Goal: Task Accomplishment & Management: Manage account settings

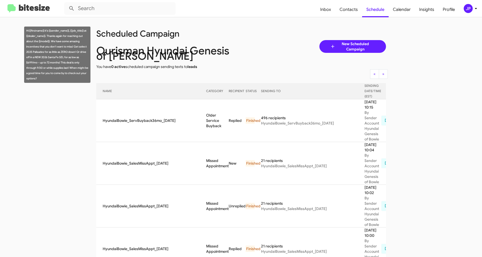
scroll to position [308, 0]
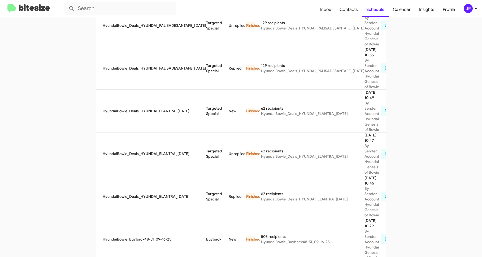
click at [23, 6] on img at bounding box center [28, 8] width 42 height 9
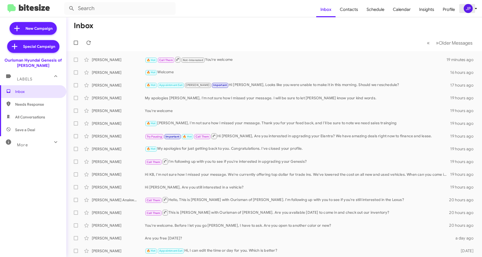
click at [466, 11] on div "JP" at bounding box center [468, 8] width 9 height 9
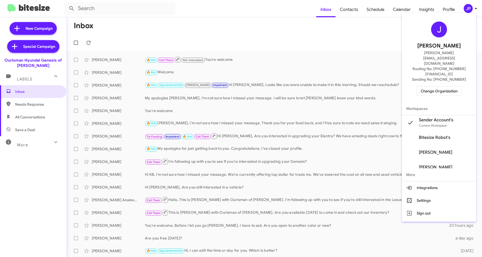
click at [383, 13] on div at bounding box center [241, 128] width 482 height 257
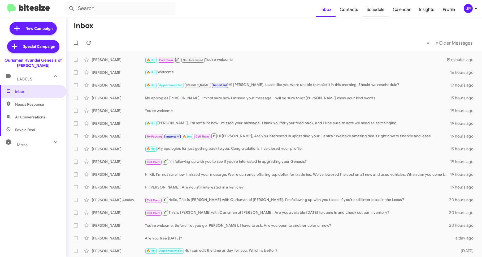
click at [382, 13] on span "Schedule" at bounding box center [375, 9] width 26 height 15
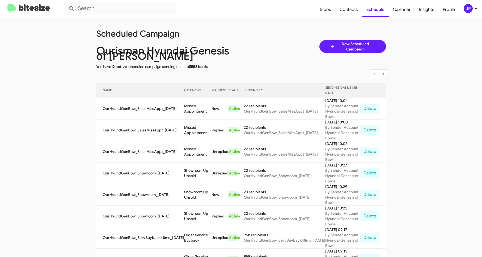
click at [31, 10] on img at bounding box center [28, 8] width 42 height 9
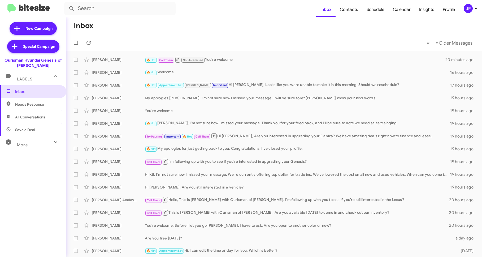
click at [471, 4] on span "JP" at bounding box center [471, 8] width 16 height 9
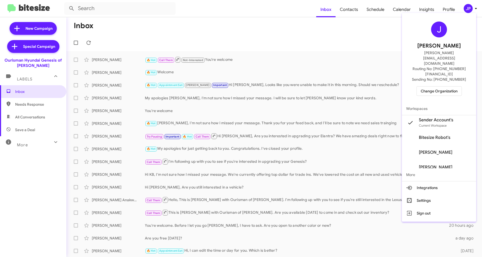
drag, startPoint x: 277, startPoint y: 17, endPoint x: 296, endPoint y: 16, distance: 19.1
click at [277, 17] on div at bounding box center [241, 128] width 482 height 257
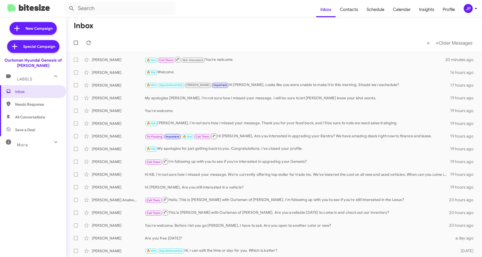
click at [464, 5] on span "JP" at bounding box center [471, 8] width 16 height 9
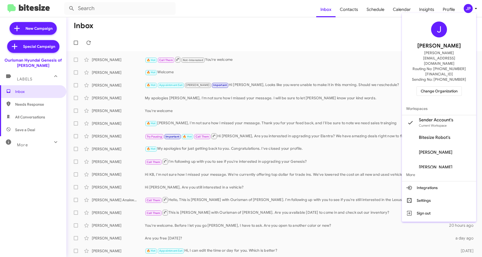
click at [112, 45] on div at bounding box center [241, 128] width 482 height 257
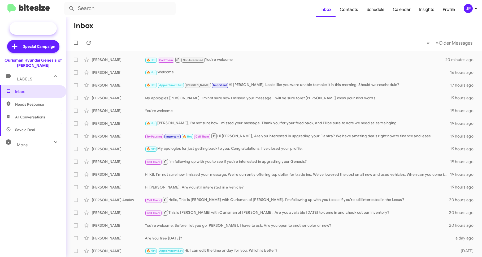
click at [46, 31] on span "New Campaign" at bounding box center [38, 28] width 27 height 5
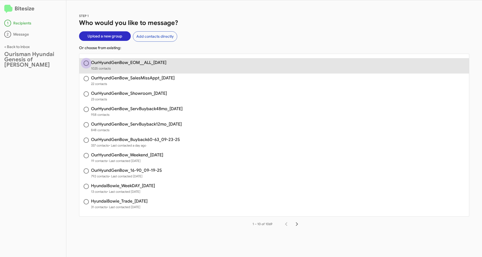
click at [87, 63] on span at bounding box center [86, 62] width 5 height 5
click at [87, 63] on input "radio" at bounding box center [86, 62] width 5 height 5
radio input "true"
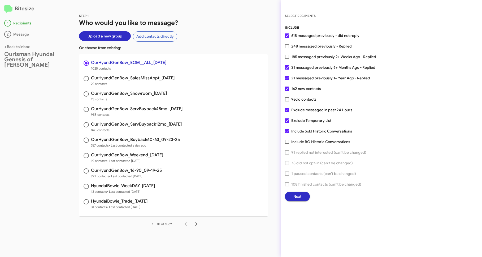
click at [420, 70] on div "INCLUDE 615 messaged previously - did not reply 248 messaged previously - Repli…" at bounding box center [381, 113] width 193 height 176
click at [287, 45] on span at bounding box center [287, 46] width 4 height 4
click at [287, 48] on input "248 messaged previously - Replied" at bounding box center [287, 48] width 0 height 0
checkbox input "true"
click at [293, 197] on span "Next" at bounding box center [297, 196] width 8 height 10
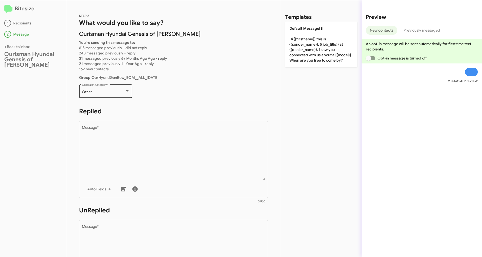
click at [81, 88] on div "Other Campaign Category *" at bounding box center [105, 90] width 53 height 15
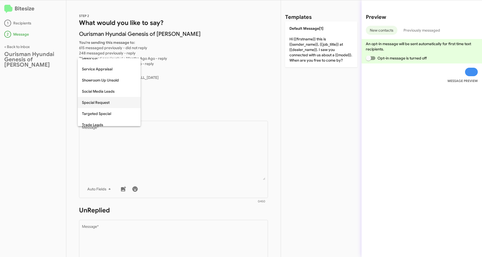
scroll to position [188, 0]
click at [108, 96] on span "Special Request" at bounding box center [109, 98] width 54 height 11
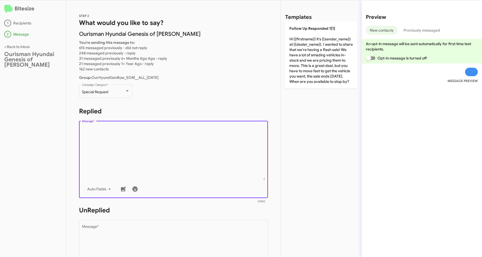
click at [116, 132] on textarea "Message *" at bounding box center [173, 153] width 183 height 54
paste textarea "Hi {{firstname}} it's {{sender_name}}, {{job_title}} at {{dealer_name}}. Thanks…"
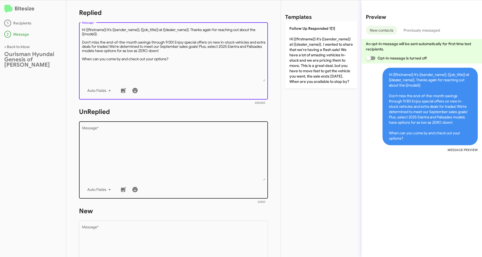
type textarea "Hi {{firstname}} it's {{sender_name}}, {{job_title}} at {{dealer_name}}. Thanks…"
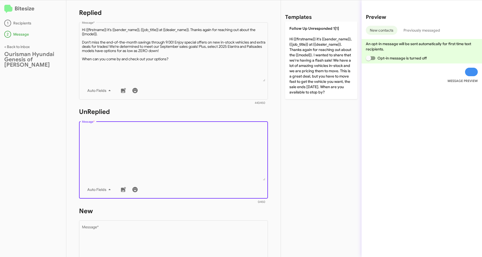
click at [111, 141] on textarea "Message *" at bounding box center [173, 153] width 183 height 54
paste textarea "Hi {{firstname}} it's {{sender_name}}, {{job_title}} at {{dealer_name}}. Thanks…"
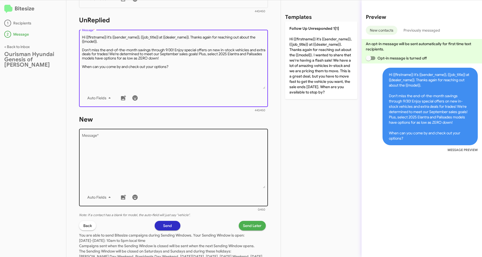
type textarea "Hi {{firstname}} it's {{sender_name}}, {{job_title}} at {{dealer_name}}. Thanks…"
click at [111, 141] on textarea "Message *" at bounding box center [173, 161] width 183 height 54
paste textarea "Hi {{firstname}} it's {{sender_name}}, {{job_title}} at {{dealer_name}}. Thanks…"
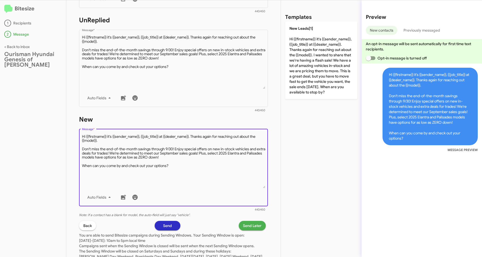
scroll to position [75, 0]
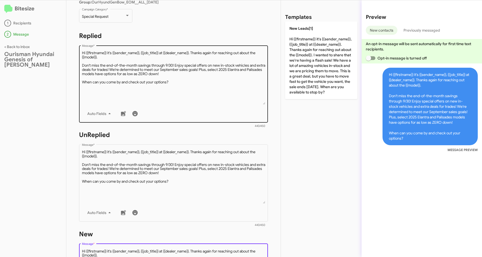
type textarea "Hi {{firstname}} it's {{sender_name}}, {{job_title}} at {{dealer_name}}. Thanks…"
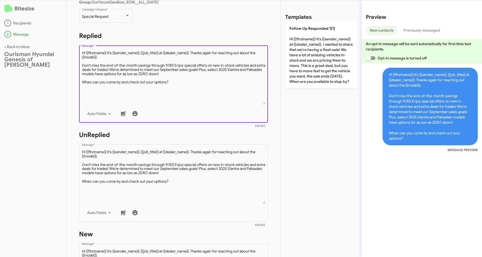
drag, startPoint x: 133, startPoint y: 60, endPoint x: 193, endPoint y: 51, distance: 60.3
click at [193, 51] on textarea "Message *" at bounding box center [173, 77] width 183 height 54
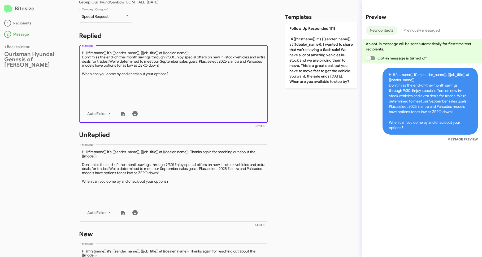
drag, startPoint x: 159, startPoint y: 54, endPoint x: 141, endPoint y: 53, distance: 18.3
click at [141, 53] on textarea "Message *" at bounding box center [173, 77] width 183 height 54
click at [173, 80] on textarea "Message *" at bounding box center [173, 77] width 183 height 54
click at [181, 50] on textarea "Message *" at bounding box center [173, 77] width 183 height 54
click at [180, 53] on textarea "Message *" at bounding box center [173, 77] width 183 height 54
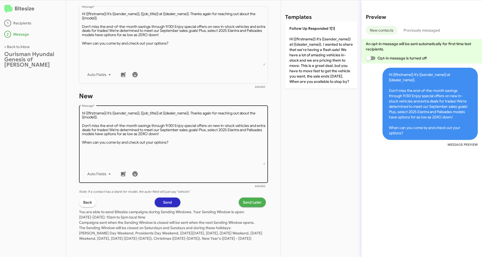
scroll to position [0, 0]
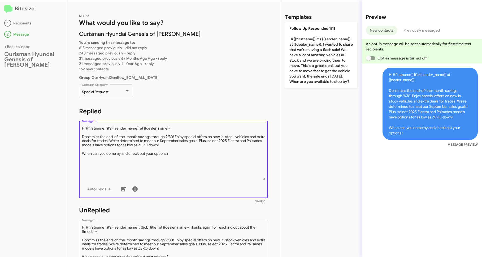
type textarea "Hi {{firstname}} it's {{sender_name}} at {{dealer_name}}. Don't miss the end-of…"
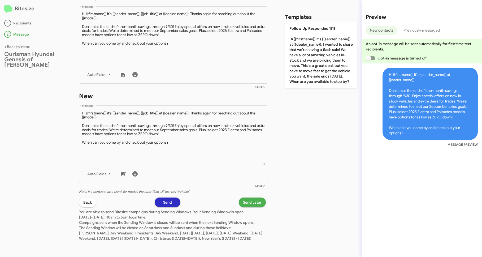
click at [254, 190] on div "STEP 2 What would you like to say? Ourisman Hyundai Genesis of Bowie You're sen…" at bounding box center [173, 128] width 214 height 256
click at [252, 197] on span "Send Later" at bounding box center [252, 202] width 19 height 10
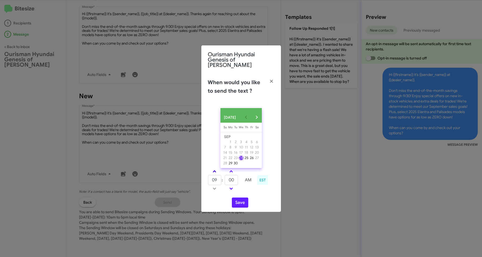
click at [214, 171] on span at bounding box center [214, 171] width 3 height 3
type input "10"
click at [233, 170] on link at bounding box center [230, 171] width 9 height 6
type input "10"
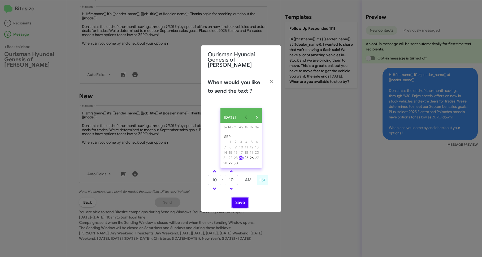
click at [242, 202] on button "Save" at bounding box center [240, 202] width 16 height 10
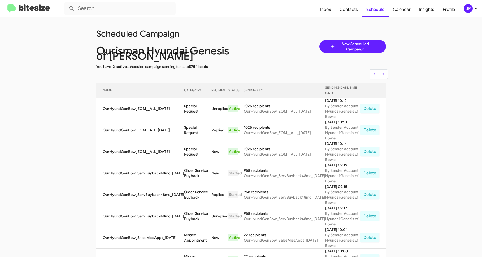
click at [28, 11] on img at bounding box center [28, 8] width 42 height 9
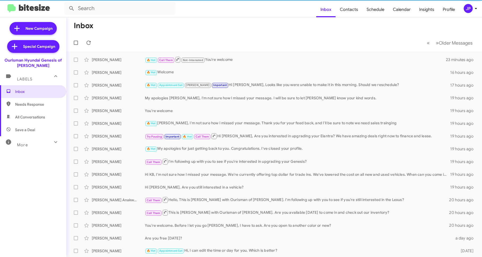
click at [468, 12] on div "JP" at bounding box center [468, 8] width 9 height 9
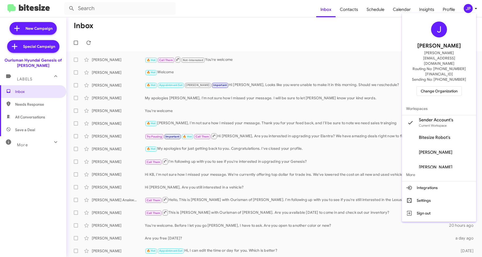
click at [438, 86] on span "Change Organization" at bounding box center [439, 90] width 37 height 9
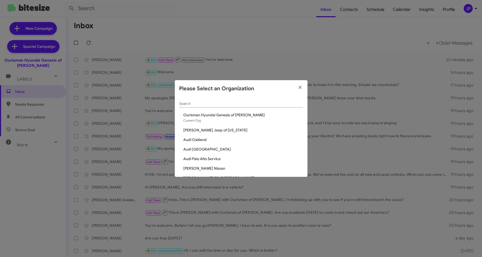
click at [255, 107] on div "Search" at bounding box center [241, 102] width 124 height 10
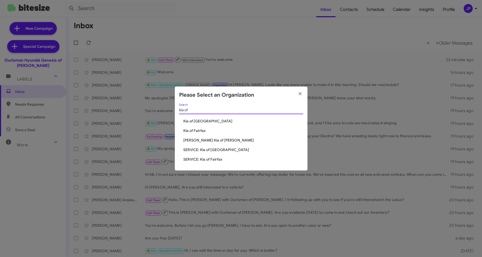
type input "kia of"
click at [215, 122] on span "Kia of [GEOGRAPHIC_DATA]" at bounding box center [243, 120] width 120 height 5
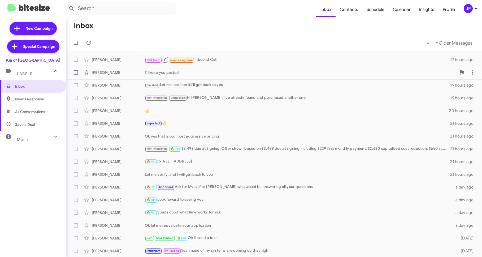
click at [155, 73] on div "I'll keep you posted" at bounding box center [301, 72] width 312 height 5
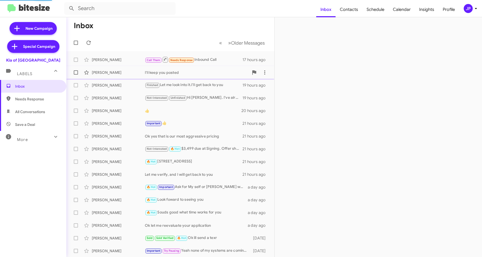
click at [161, 70] on div "I'll keep you posted" at bounding box center [197, 72] width 104 height 5
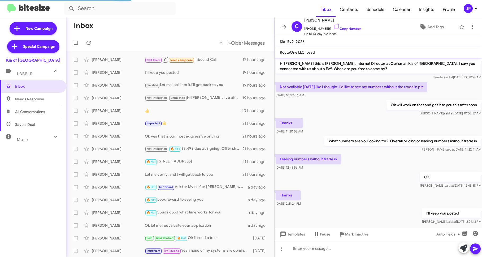
scroll to position [9, 0]
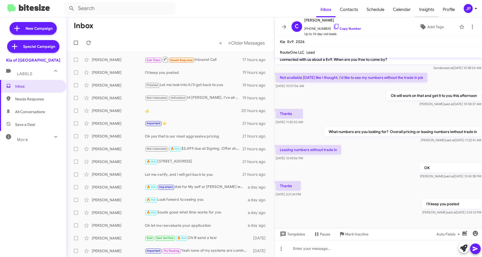
click at [433, 11] on span "Insights" at bounding box center [427, 9] width 24 height 15
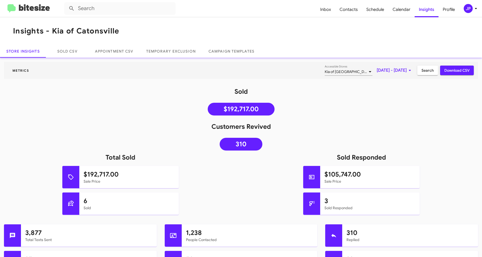
click at [471, 9] on div "JP" at bounding box center [468, 8] width 9 height 9
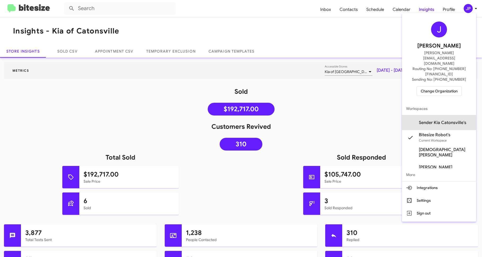
click at [442, 120] on span "Sender Kia Catonsville's" at bounding box center [442, 122] width 47 height 5
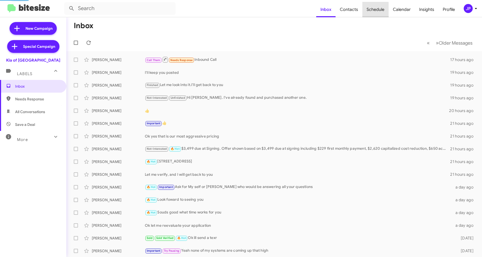
click at [376, 13] on span "Schedule" at bounding box center [375, 9] width 26 height 15
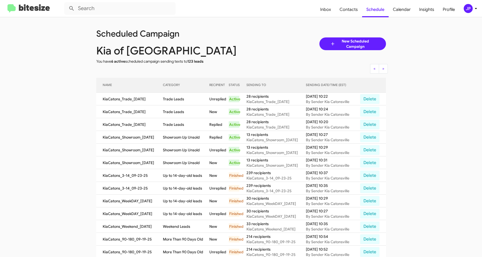
click at [34, 8] on img at bounding box center [28, 8] width 42 height 9
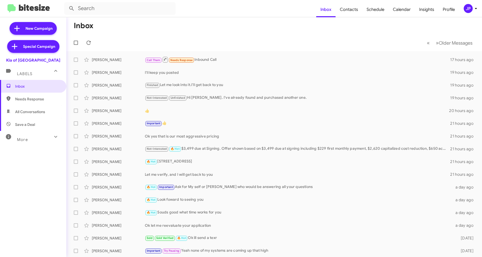
click at [473, 11] on icon at bounding box center [476, 8] width 6 height 6
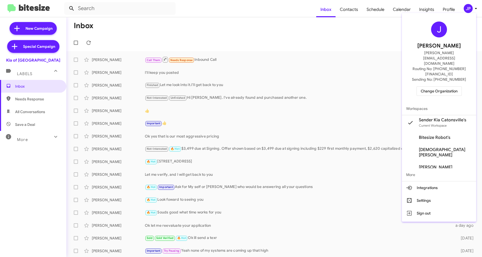
drag, startPoint x: 317, startPoint y: 39, endPoint x: 76, endPoint y: 8, distance: 242.6
click at [314, 39] on div at bounding box center [241, 128] width 482 height 257
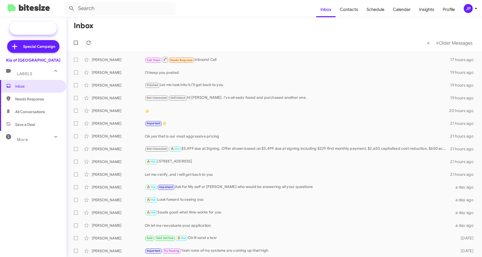
click at [22, 26] on span "New Campaign" at bounding box center [33, 28] width 47 height 13
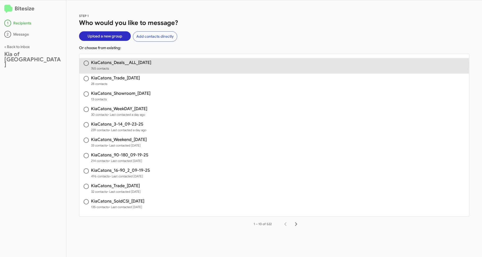
click at [123, 66] on span "765 contacts" at bounding box center [121, 68] width 60 height 5
radio input "true"
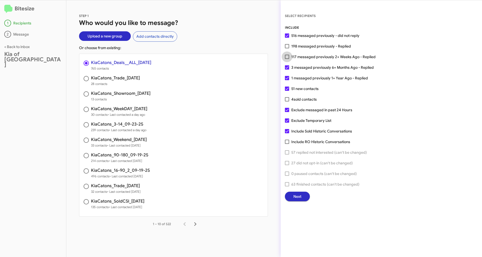
click at [322, 55] on span "117 messaged previously 2+ Weeks Ago - Replied" at bounding box center [333, 57] width 84 height 6
click at [287, 59] on input "117 messaged previously 2+ Weeks Ago - Replied" at bounding box center [287, 59] width 0 height 0
checkbox input "true"
click at [300, 200] on span "Next" at bounding box center [297, 196] width 8 height 10
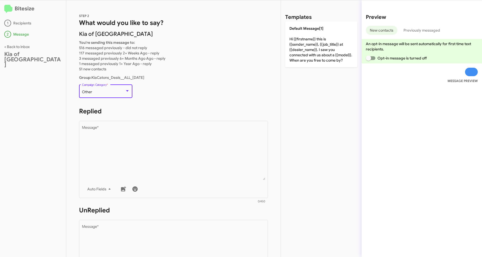
click at [114, 93] on div "Other" at bounding box center [103, 92] width 43 height 4
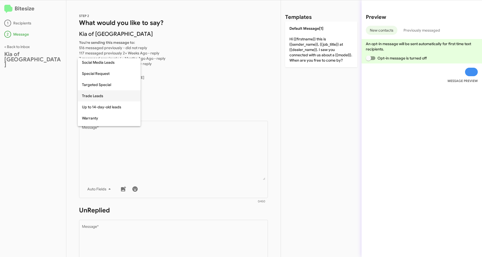
scroll to position [222, 0]
click at [112, 64] on span "Special Request" at bounding box center [109, 64] width 54 height 11
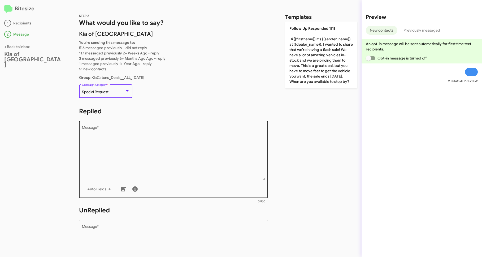
click at [112, 133] on textarea "Message *" at bounding box center [173, 153] width 183 height 54
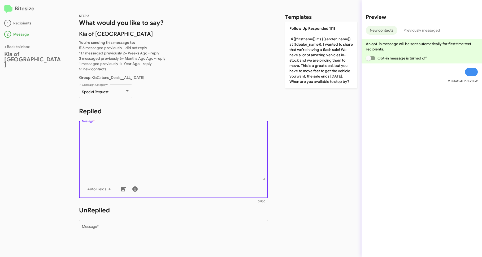
click at [112, 133] on textarea "Message *" at bounding box center [173, 153] width 183 height 54
paste textarea "Hi {{firstname}} it's {{sender_name}}, {{job_title}} at {{dealer_name}}. Thanks…"
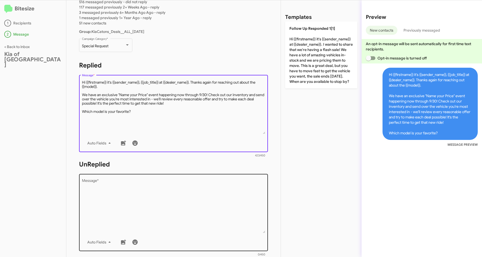
type textarea "Hi {{firstname}} it's {{sender_name}}, {{job_title}} at {{dealer_name}}. Thanks…"
click at [115, 180] on textarea "Message *" at bounding box center [173, 206] width 183 height 54
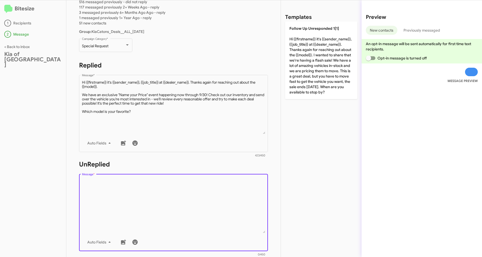
paste textarea "Hi {{firstname}} it's {{sender_name}}, {{job_title}} at {{dealer_name}}. Thanks…"
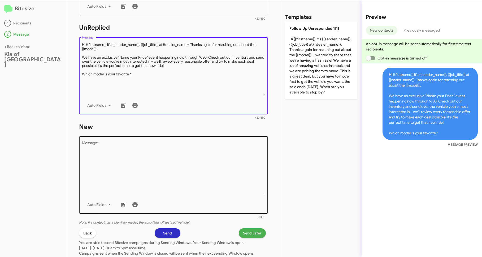
scroll to position [194, 0]
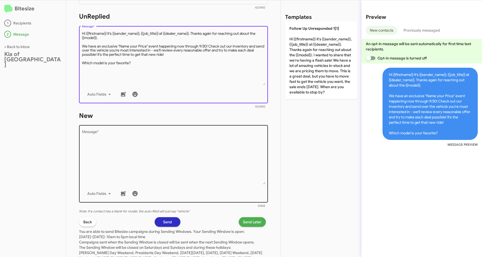
type textarea "Hi {{firstname}} it's {{sender_name}}, {{job_title}} at {{dealer_name}}. Thanks…"
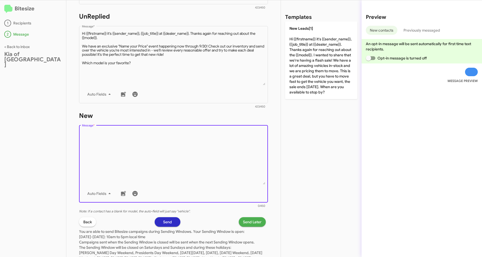
click at [111, 166] on textarea "Message *" at bounding box center [173, 157] width 183 height 54
paste textarea "Hi {{firstname}} it's {{sender_name}}, {{job_title}} at {{dealer_name}}. Thanks…"
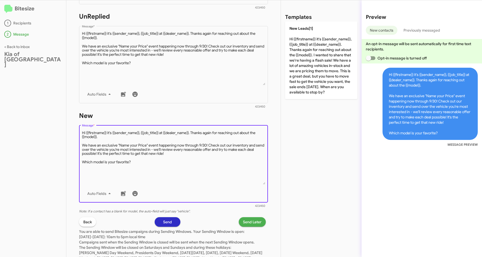
scroll to position [0, 0]
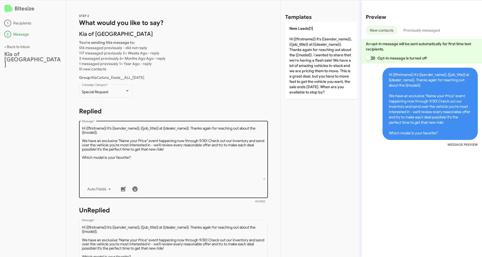
type textarea "Hi {{firstname}} it's {{sender_name}}, {{job_title}} at {{dealer_name}}. Thanks…"
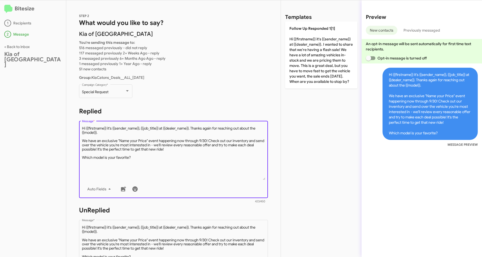
drag, startPoint x: 107, startPoint y: 135, endPoint x: 192, endPoint y: 126, distance: 85.6
click at [192, 126] on textarea "Message *" at bounding box center [173, 153] width 183 height 54
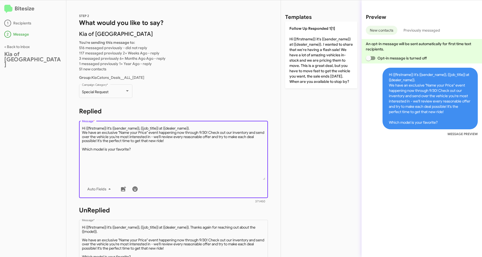
drag, startPoint x: 158, startPoint y: 128, endPoint x: 139, endPoint y: 129, distance: 19.1
click at [139, 129] on textarea "Message *" at bounding box center [173, 153] width 183 height 54
click at [181, 128] on textarea "Message *" at bounding box center [173, 153] width 183 height 54
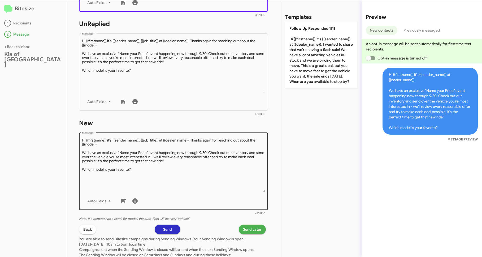
scroll to position [219, 0]
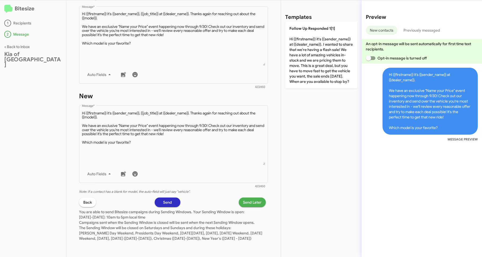
type textarea "Hi {{firstname}} it's {{sender_name}} at {{dealer_name}}. We have an exclusive …"
click at [245, 198] on span "Send Later" at bounding box center [252, 202] width 19 height 10
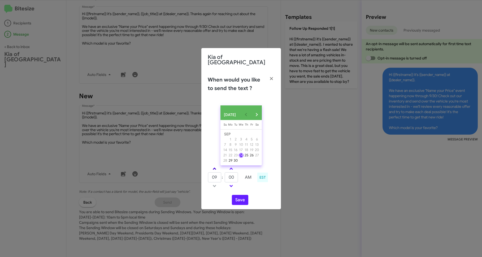
click at [214, 167] on span at bounding box center [214, 168] width 3 height 3
type input "10"
click at [233, 169] on link at bounding box center [230, 168] width 9 height 6
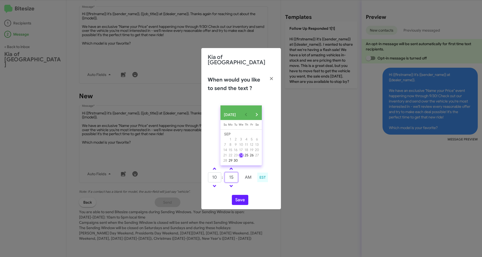
click at [233, 173] on input "15" at bounding box center [231, 177] width 13 height 10
type input "22"
click at [240, 198] on button "Save" at bounding box center [240, 200] width 16 height 10
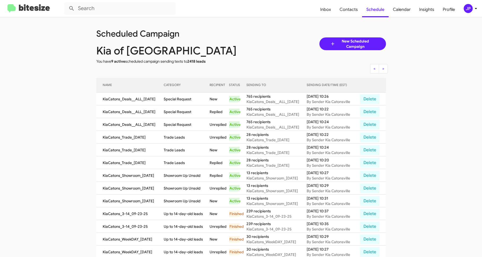
click at [23, 11] on img at bounding box center [28, 8] width 42 height 9
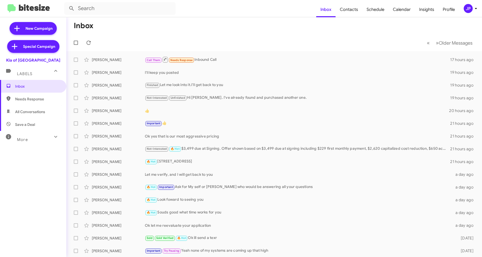
click at [44, 8] on img at bounding box center [28, 8] width 42 height 9
click at [465, 9] on div "JP" at bounding box center [468, 8] width 9 height 9
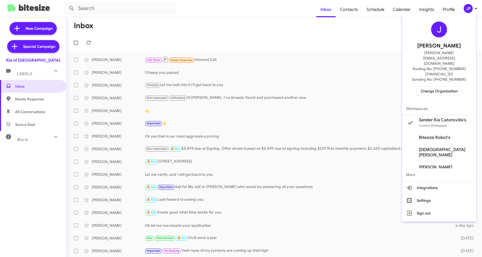
click at [435, 83] on div "J Jamie Payton jamie@bitesize.co Routing No: +1 (410) 982-5657 Sending No: +1 (…" at bounding box center [439, 58] width 74 height 87
click at [436, 86] on button "Change Organization" at bounding box center [438, 91] width 45 height 10
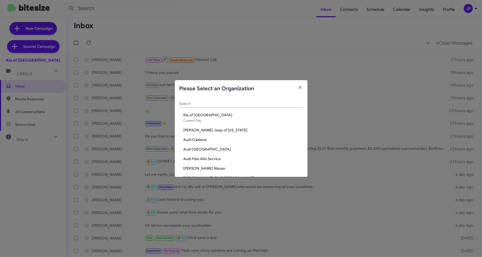
click at [221, 106] on div "Search" at bounding box center [241, 102] width 124 height 10
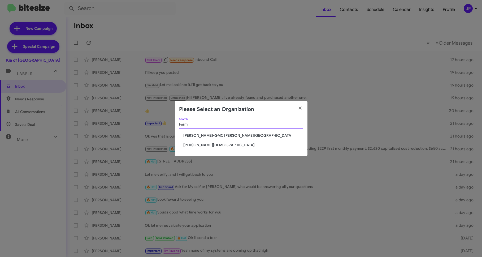
type input "Ferm"
click at [199, 143] on span "[PERSON_NAME][DEMOGRAPHIC_DATA]" at bounding box center [243, 144] width 120 height 5
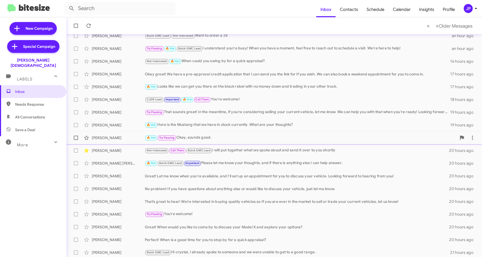
scroll to position [51, 0]
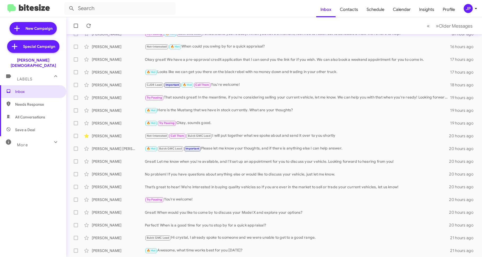
click at [28, 138] on div "More" at bounding box center [27, 143] width 47 height 10
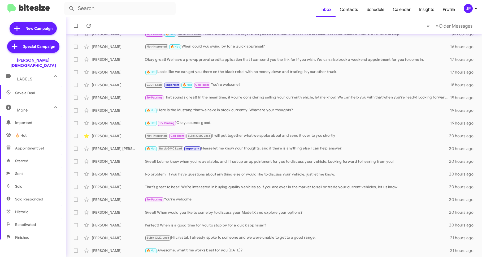
scroll to position [96, 0]
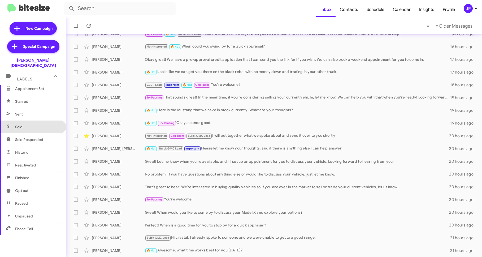
click at [38, 122] on span "Sold" at bounding box center [33, 126] width 66 height 13
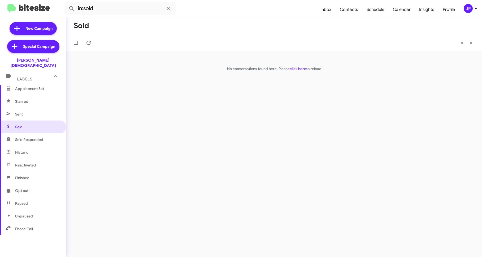
drag, startPoint x: 35, startPoint y: 132, endPoint x: 46, endPoint y: 130, distance: 10.6
click at [36, 137] on span "Sold Responded" at bounding box center [29, 139] width 28 height 5
type input "in:sold-verified"
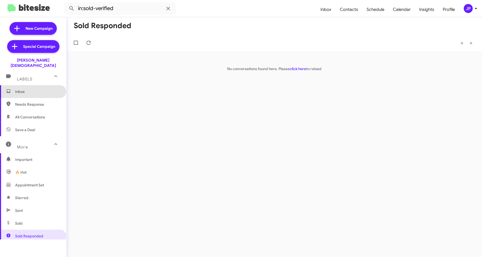
click at [37, 89] on span "Inbox" at bounding box center [37, 91] width 45 height 5
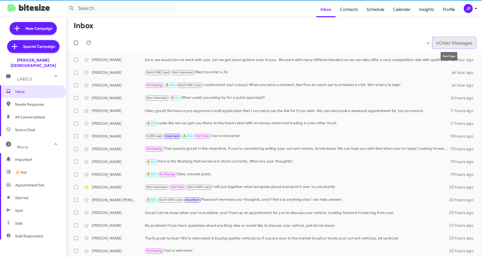
click at [467, 45] on span "Older Messages" at bounding box center [456, 43] width 34 height 6
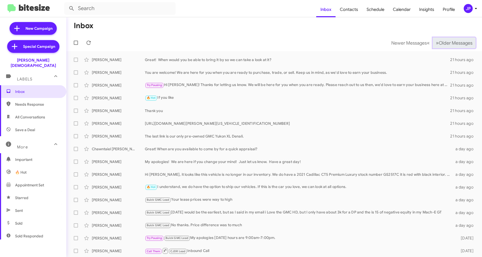
click at [467, 45] on span "Older Messages" at bounding box center [456, 43] width 34 height 6
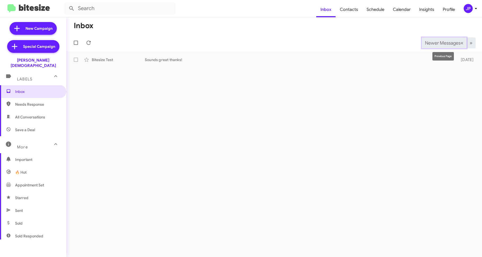
click at [425, 45] on span "Newer Messages" at bounding box center [443, 43] width 36 height 6
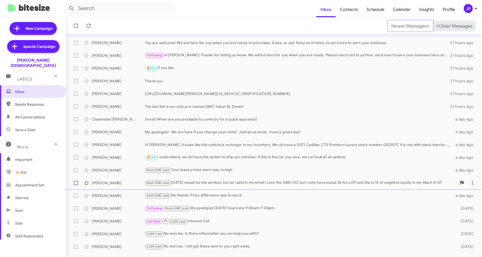
scroll to position [51, 0]
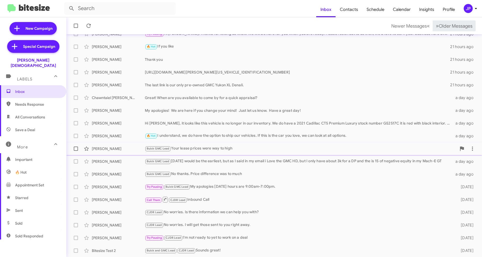
click at [274, 150] on div "Buick GMC Lead Your lease prices were way to high" at bounding box center [301, 148] width 312 height 6
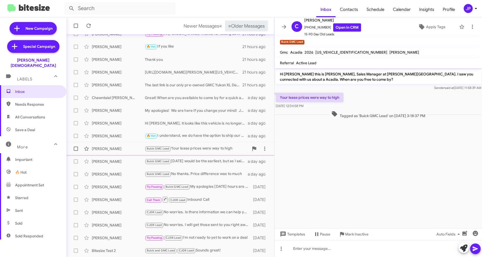
click at [193, 149] on div "Buick GMC Lead Your lease prices were way to high" at bounding box center [197, 148] width 104 height 6
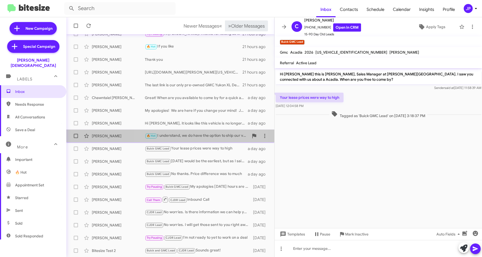
click at [196, 137] on div "🔥 Hot I understand, we do have the option to ship our vehicles. If this is the …" at bounding box center [197, 136] width 104 height 6
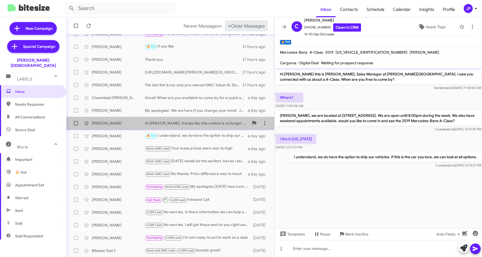
click at [199, 125] on div "Hi Kelby, it looks like this vehicle is no longer in our inventory. We do have …" at bounding box center [197, 122] width 104 height 5
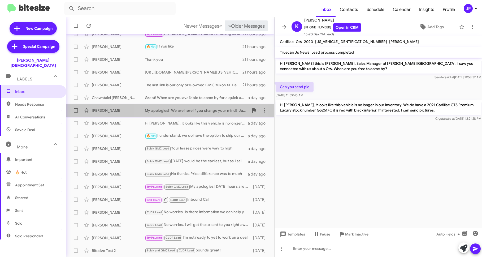
click at [202, 111] on div "My apologies! We are here if you change your mind! Just let us know. Have a gre…" at bounding box center [197, 110] width 104 height 5
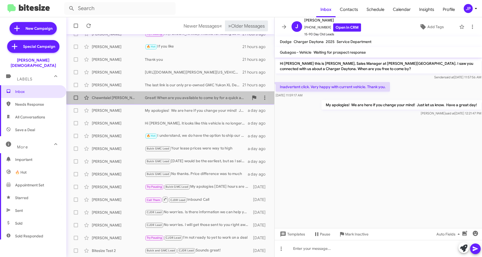
click at [202, 96] on div "Great! When are you available to come by for a quick appraisal?" at bounding box center [197, 97] width 104 height 5
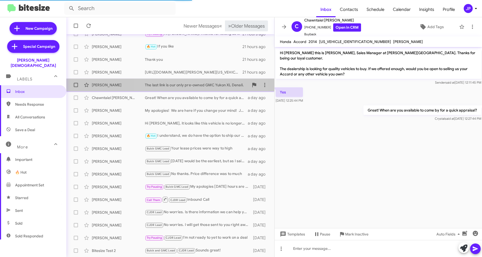
click at [207, 81] on div "Mark Blanton The last link is our only pre-owned GMC Yukon XL Denali. 21 hours …" at bounding box center [170, 85] width 199 height 11
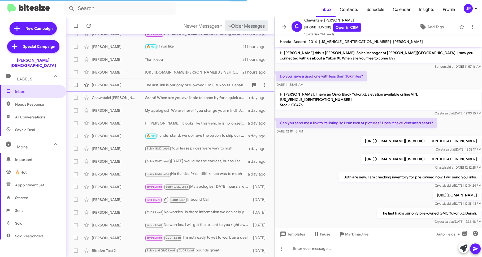
scroll to position [20, 0]
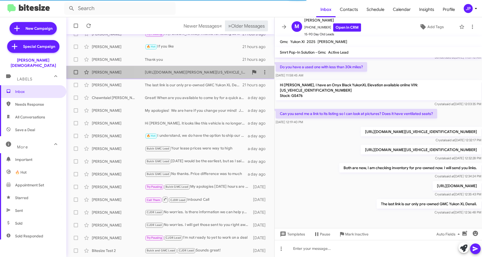
click at [202, 74] on div "https://www.fermancjdtampa.com/new-Lutz-2025-Dodge-Charger-RT-2C3CDBCK2SR538674" at bounding box center [197, 71] width 104 height 5
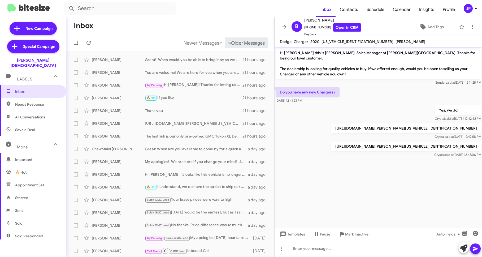
click at [470, 10] on div "JP" at bounding box center [468, 8] width 9 height 9
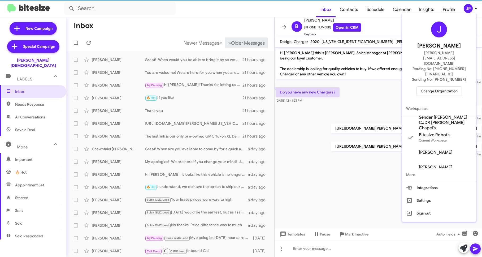
click at [460, 86] on button "Change Organization" at bounding box center [438, 91] width 45 height 10
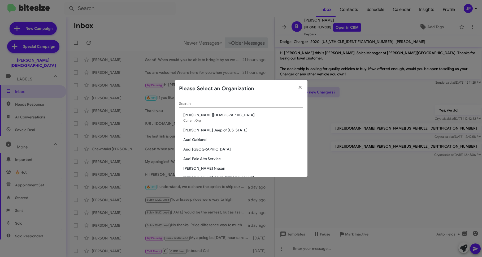
click at [226, 106] on div "Search" at bounding box center [241, 102] width 124 height 10
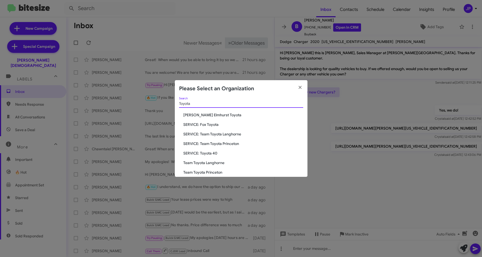
scroll to position [54, 0]
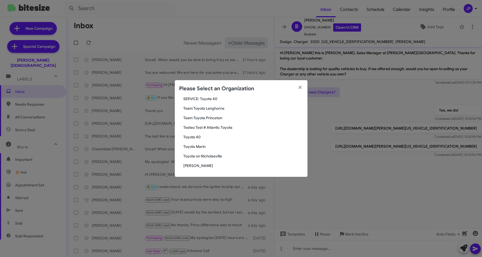
type input "Toyota"
click at [194, 138] on span "Toyota 40" at bounding box center [243, 136] width 120 height 5
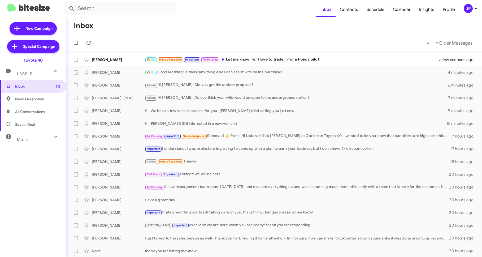
click at [468, 7] on div "JP" at bounding box center [468, 8] width 9 height 9
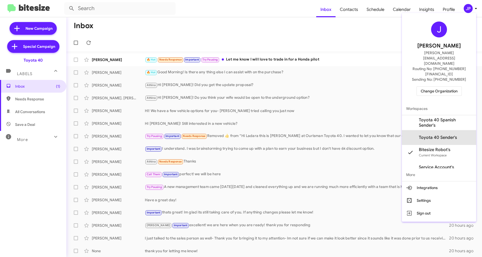
click at [439, 135] on span "Toyota 40 Sender's" at bounding box center [438, 137] width 38 height 5
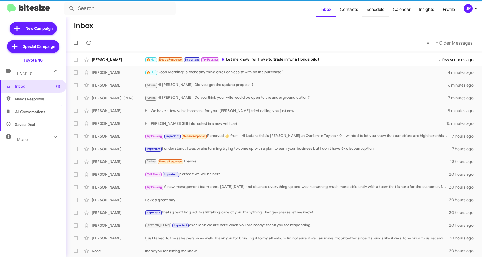
click at [380, 14] on span "Schedule" at bounding box center [375, 9] width 26 height 15
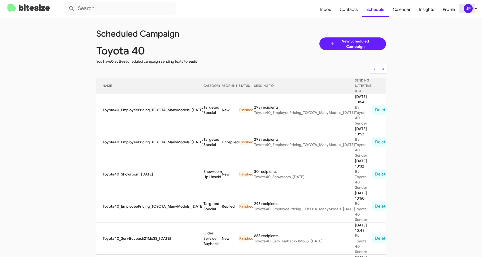
click at [473, 9] on icon at bounding box center [476, 8] width 6 height 6
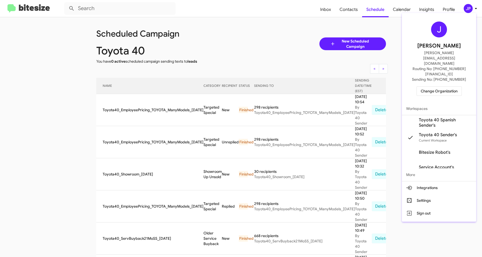
click at [448, 80] on div "J Jamie Payton jamie@bitesize.co Routing No: +1 (410) 679-1500 Sending No: +1 (…" at bounding box center [439, 58] width 74 height 87
click at [449, 86] on span "Change Organization" at bounding box center [439, 90] width 37 height 9
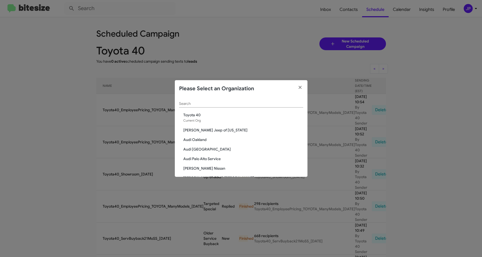
click at [216, 108] on div "Search" at bounding box center [241, 104] width 124 height 15
click at [217, 106] on div "Search" at bounding box center [241, 102] width 124 height 10
click at [221, 104] on input "Search" at bounding box center [241, 104] width 124 height 4
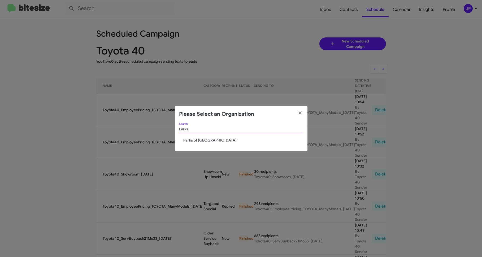
type input "Parks"
click at [195, 137] on span "Parks of [GEOGRAPHIC_DATA]" at bounding box center [243, 139] width 120 height 5
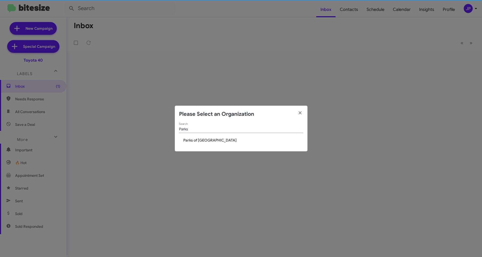
click at [206, 141] on div "Parks Search Parks of Gainesville" at bounding box center [241, 137] width 133 height 29
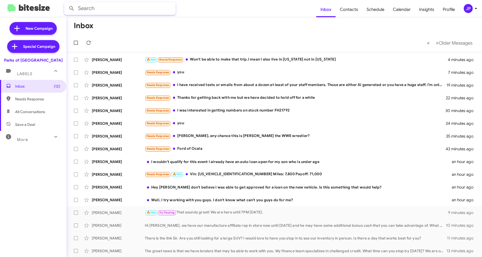
click at [90, 10] on input "text" at bounding box center [119, 8] width 111 height 13
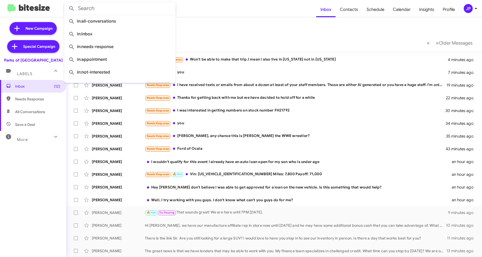
paste input "3523282570"
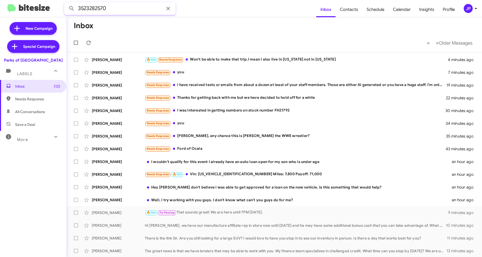
type input "3523282570"
click at [66, 3] on button at bounding box center [71, 8] width 11 height 11
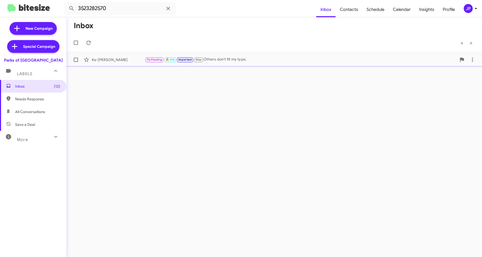
click at [124, 58] on div "Ke-[PERSON_NAME]" at bounding box center [118, 59] width 53 height 5
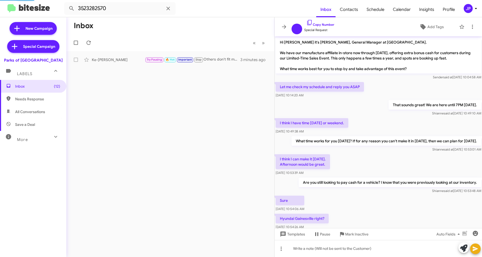
scroll to position [107, 0]
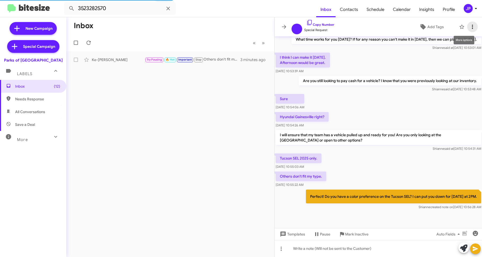
click at [472, 26] on icon at bounding box center [472, 27] width 6 height 6
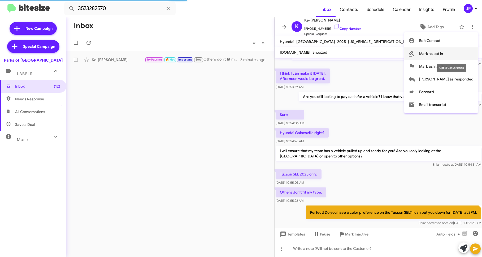
click at [443, 55] on span "Mark as opt in" at bounding box center [431, 53] width 24 height 13
